Goal: Information Seeking & Learning: Learn about a topic

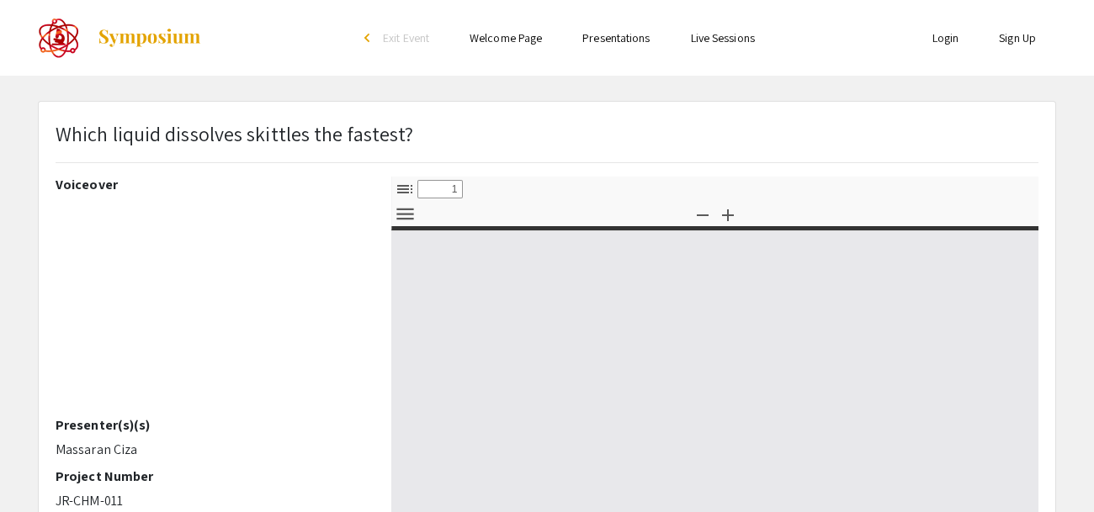
select select "custom"
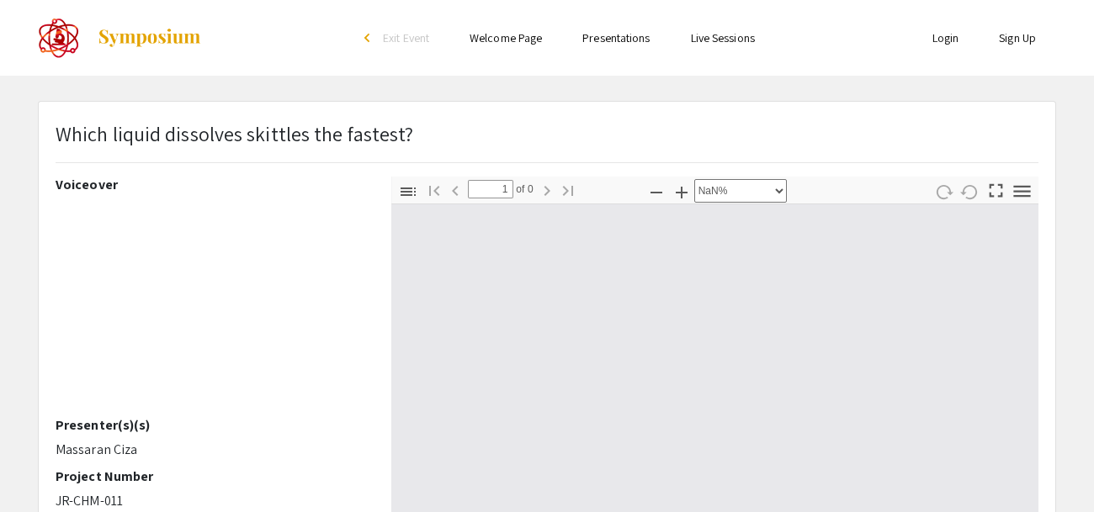
type input "0"
select select "custom"
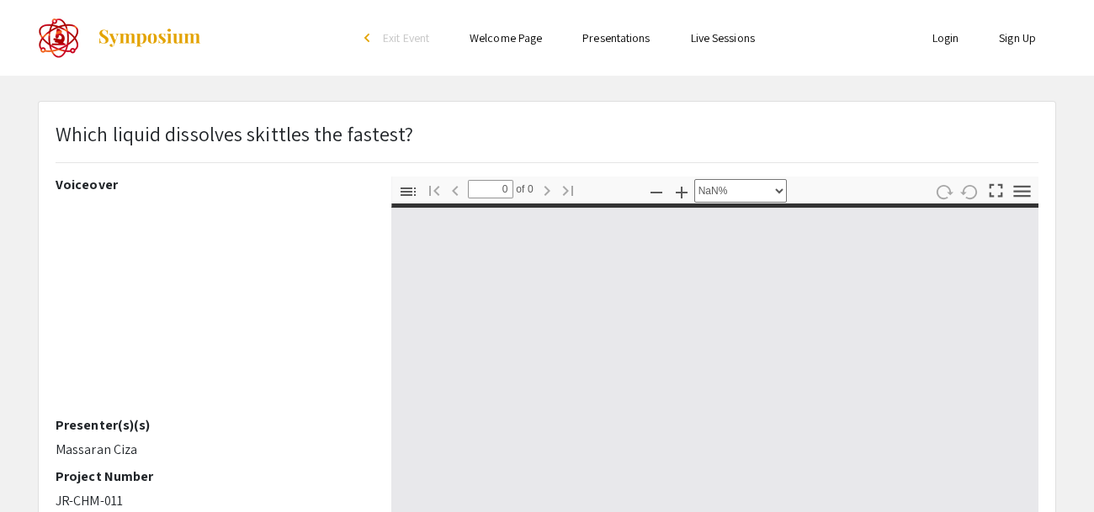
type input "1"
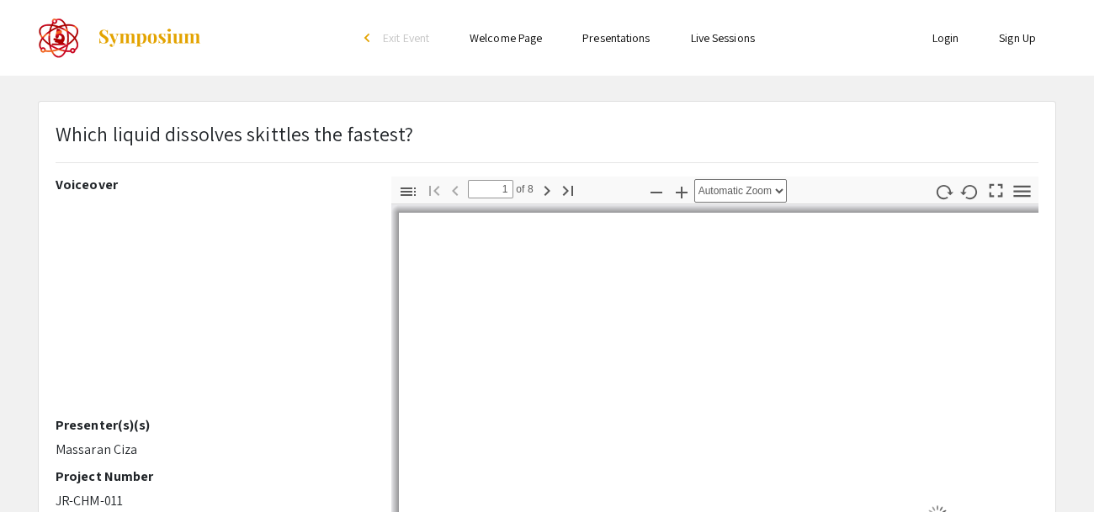
select select "auto"
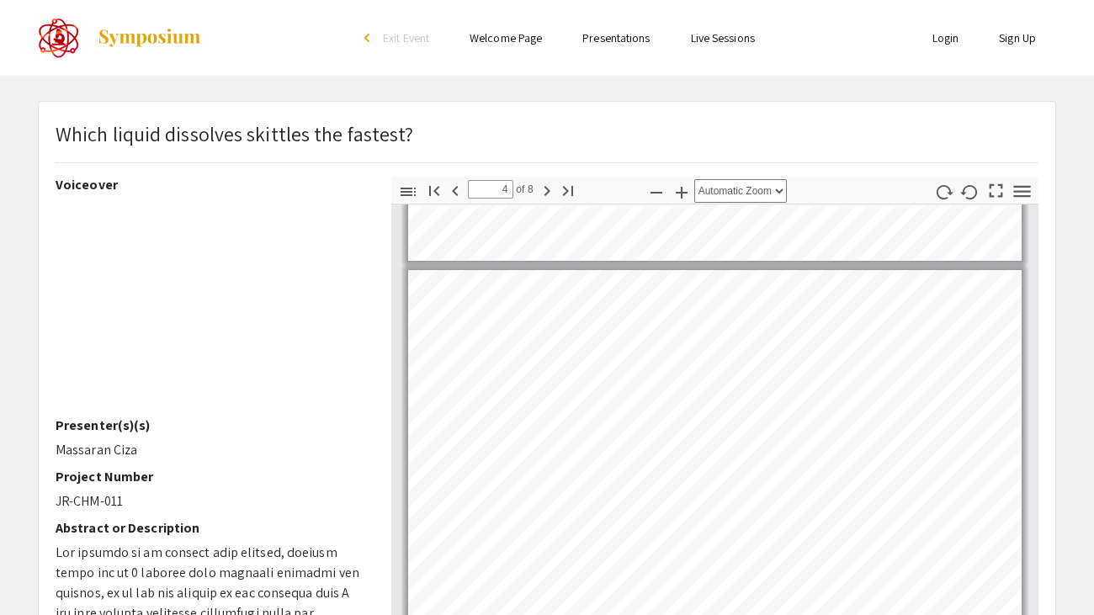
scroll to position [1007, 0]
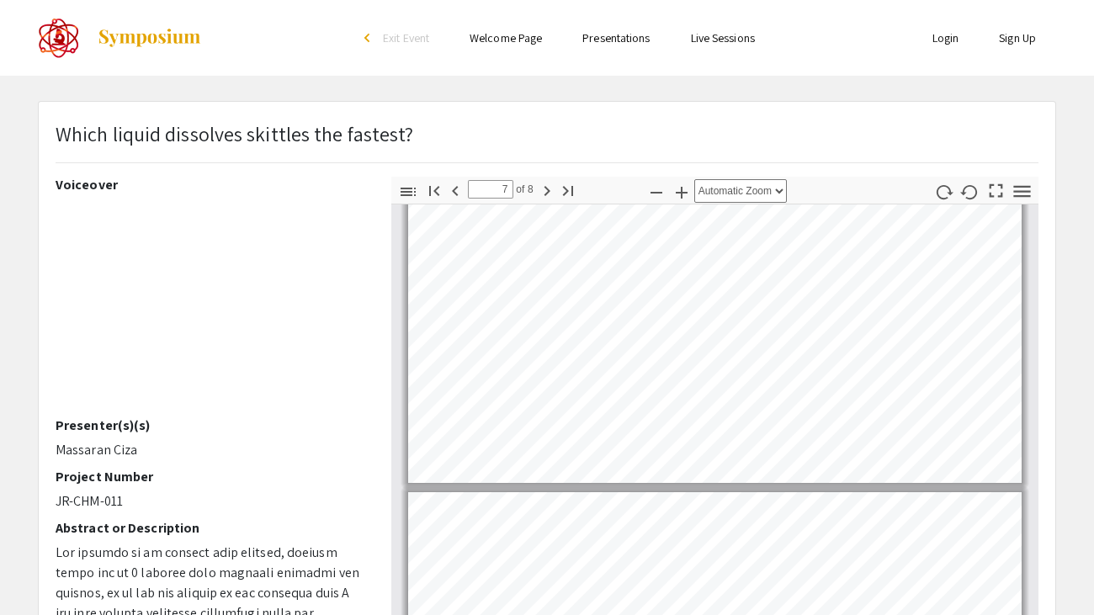
type input "8"
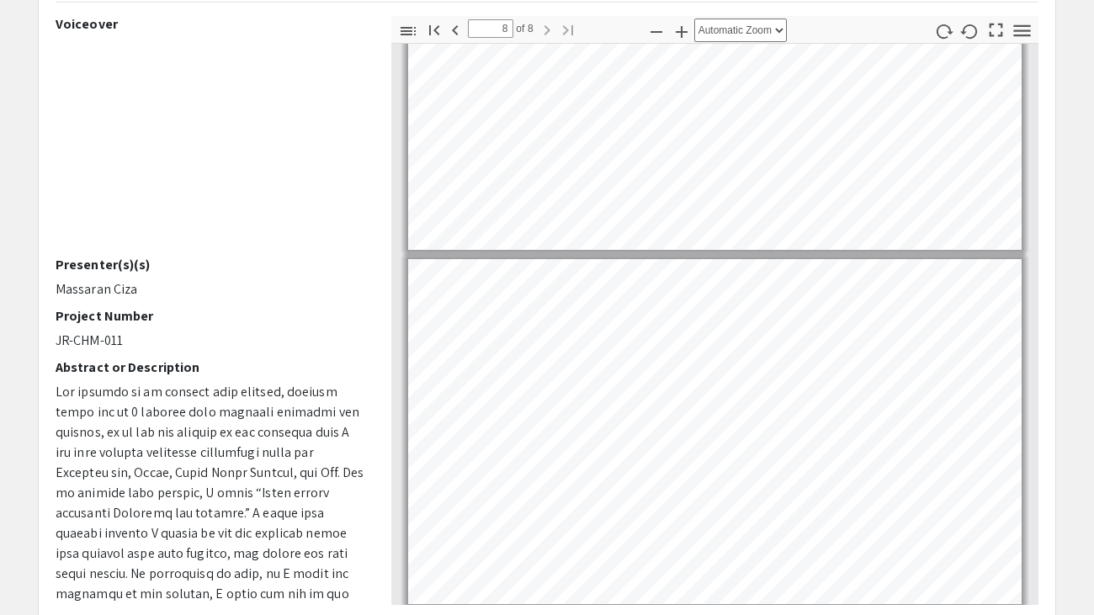
scroll to position [0, 0]
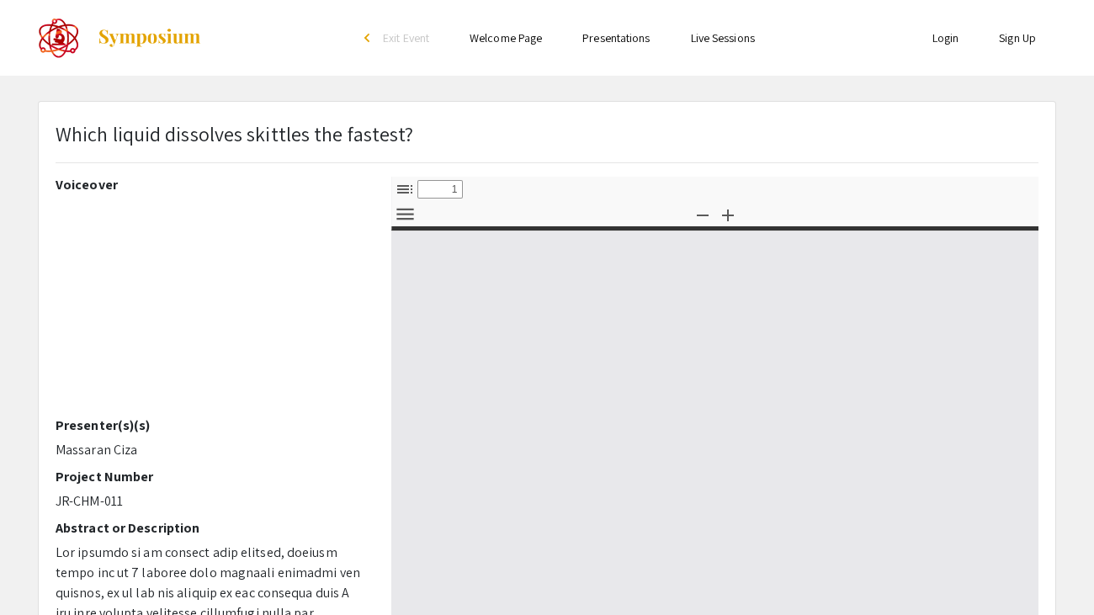
select select "custom"
type input "0"
select select "custom"
